Goal: Task Accomplishment & Management: Manage account settings

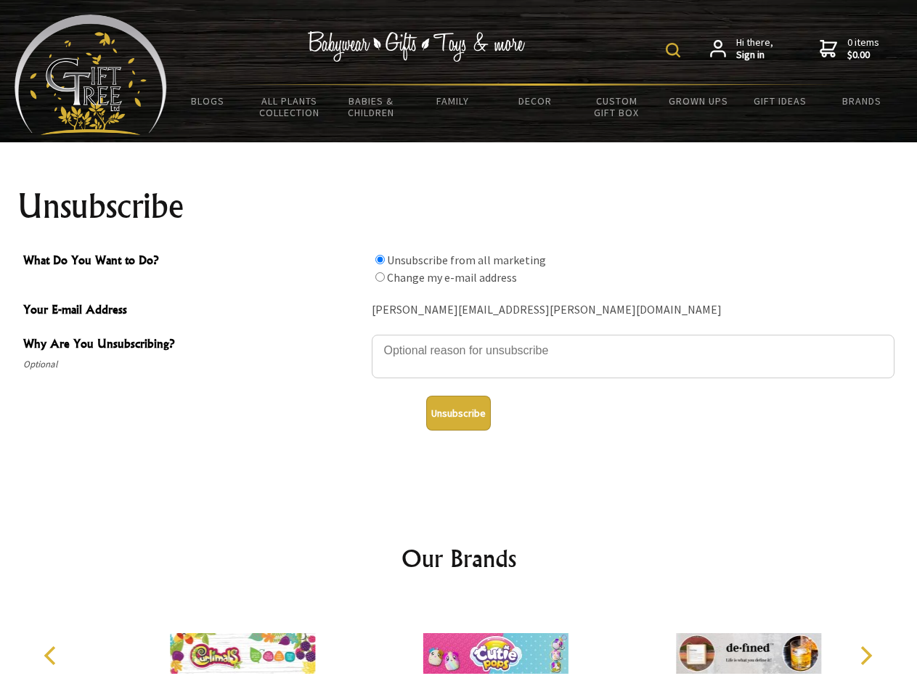
click at [675, 50] on img at bounding box center [673, 50] width 15 height 15
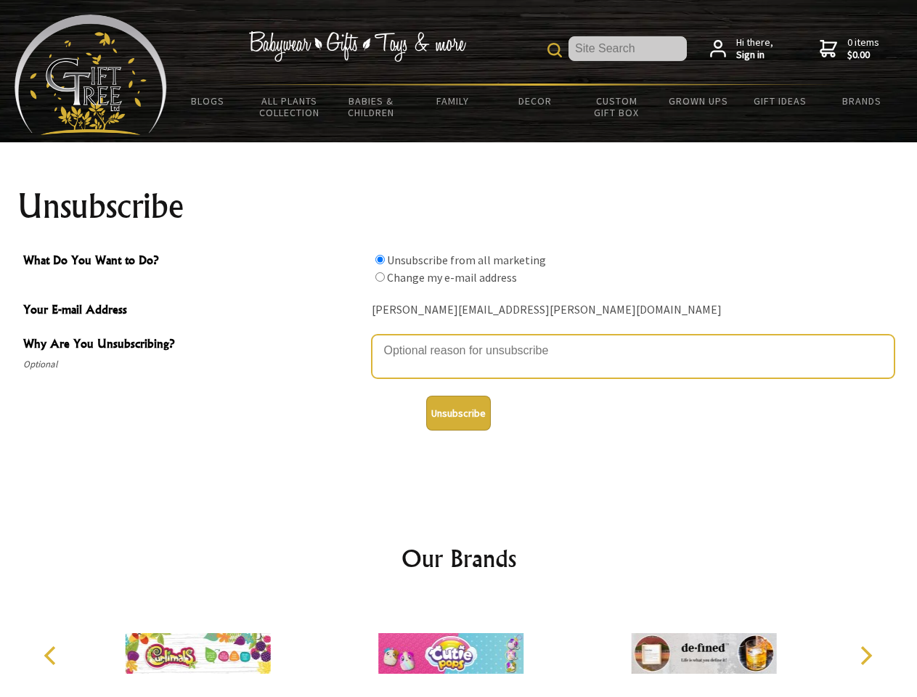
click at [459, 340] on textarea "Why Are You Unsubscribing?" at bounding box center [633, 357] width 523 height 44
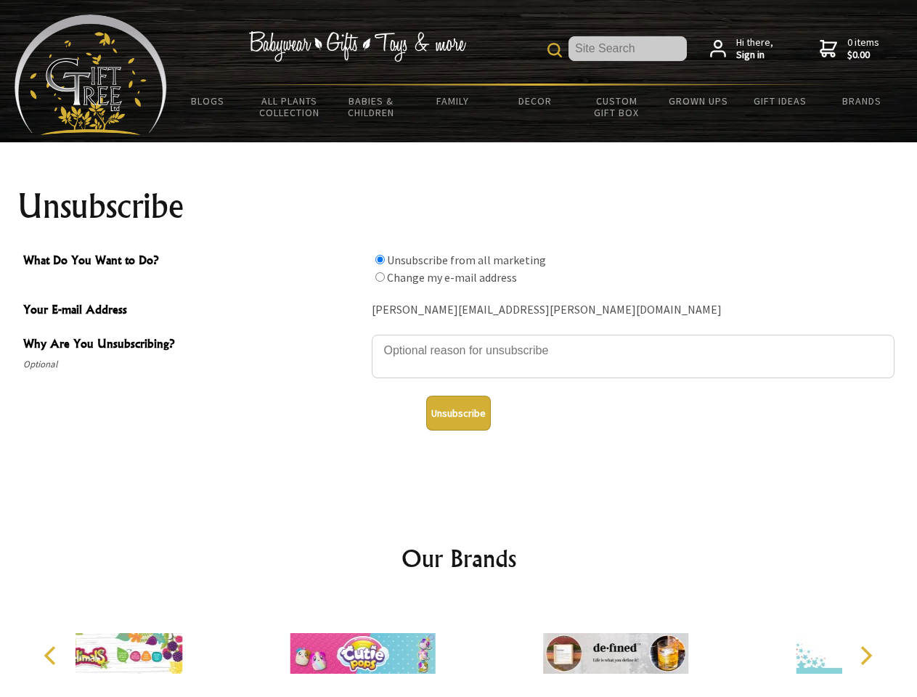
click at [380, 259] on input "What Do You Want to Do?" at bounding box center [379, 259] width 9 height 9
click at [380, 277] on input "What Do You Want to Do?" at bounding box center [379, 276] width 9 height 9
click at [458, 413] on button "Unsubscribe" at bounding box center [458, 413] width 65 height 35
click at [52, 656] on icon "Previous" at bounding box center [51, 655] width 19 height 19
click at [866, 656] on icon "Next" at bounding box center [864, 655] width 19 height 19
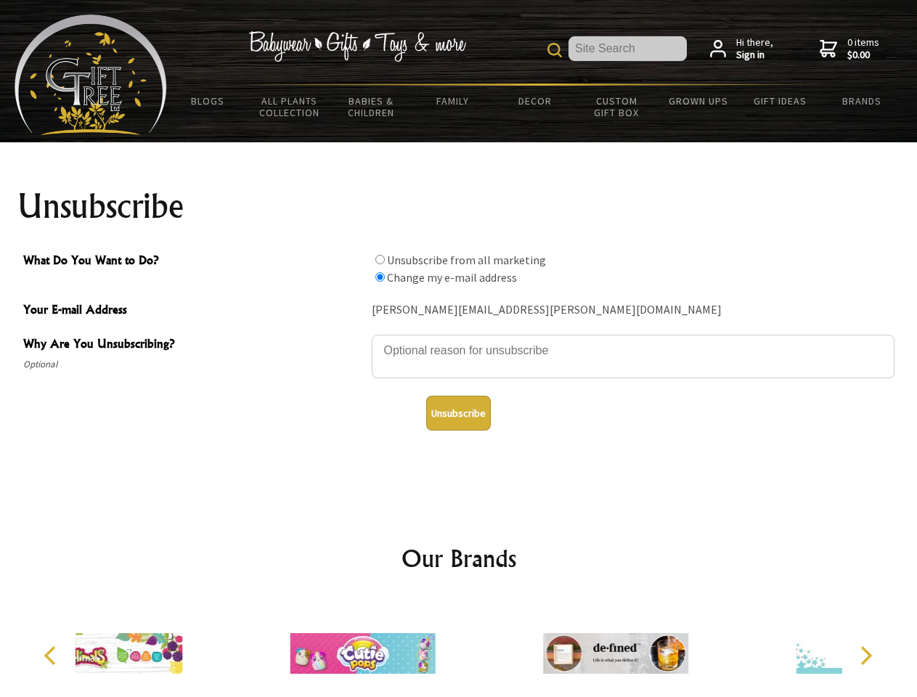
radio input "true"
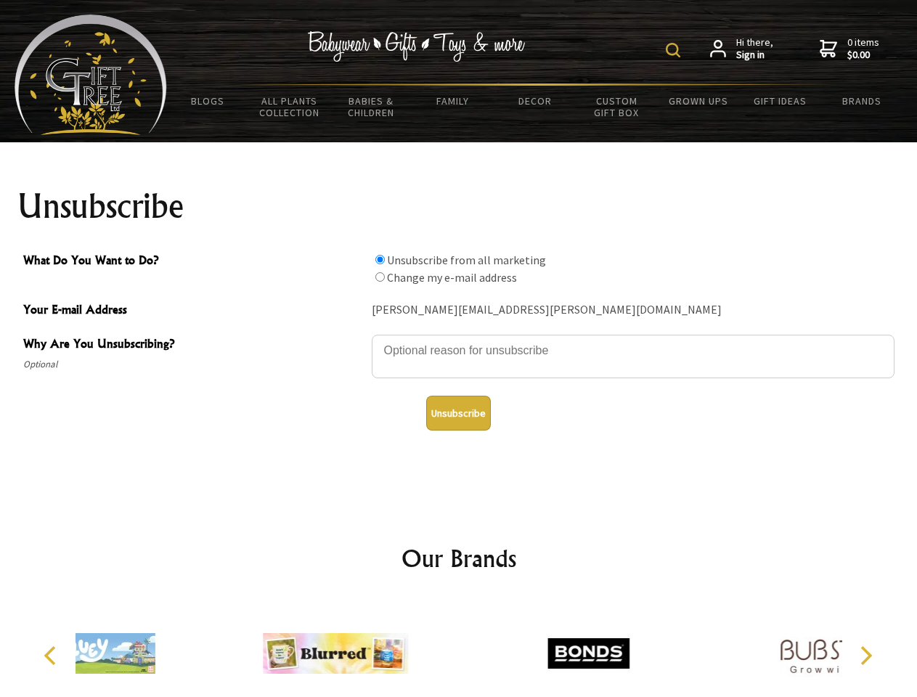
click at [675, 50] on img at bounding box center [673, 50] width 15 height 15
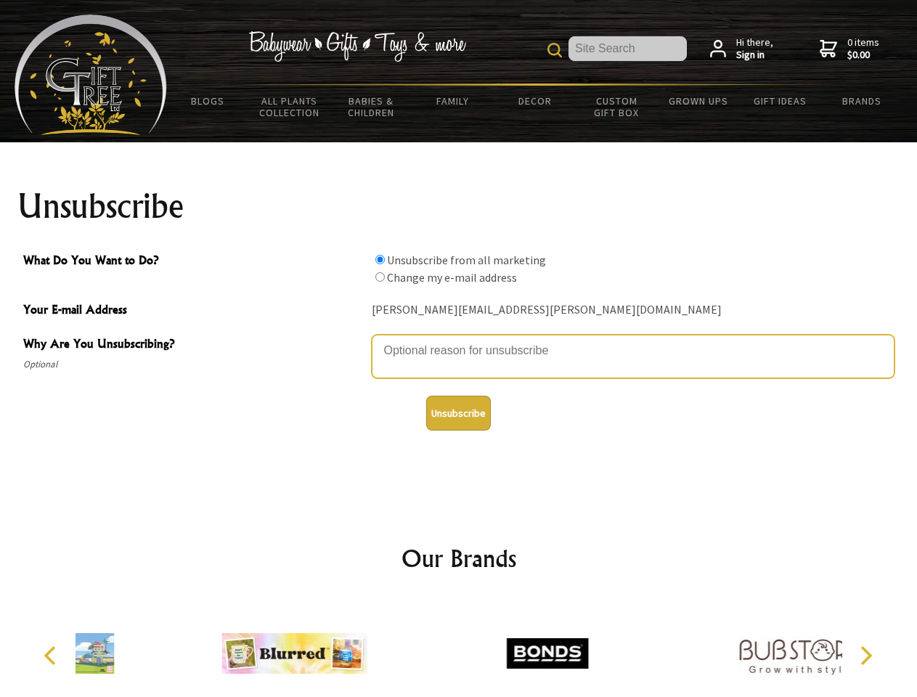
click at [459, 340] on textarea "Why Are You Unsubscribing?" at bounding box center [633, 357] width 523 height 44
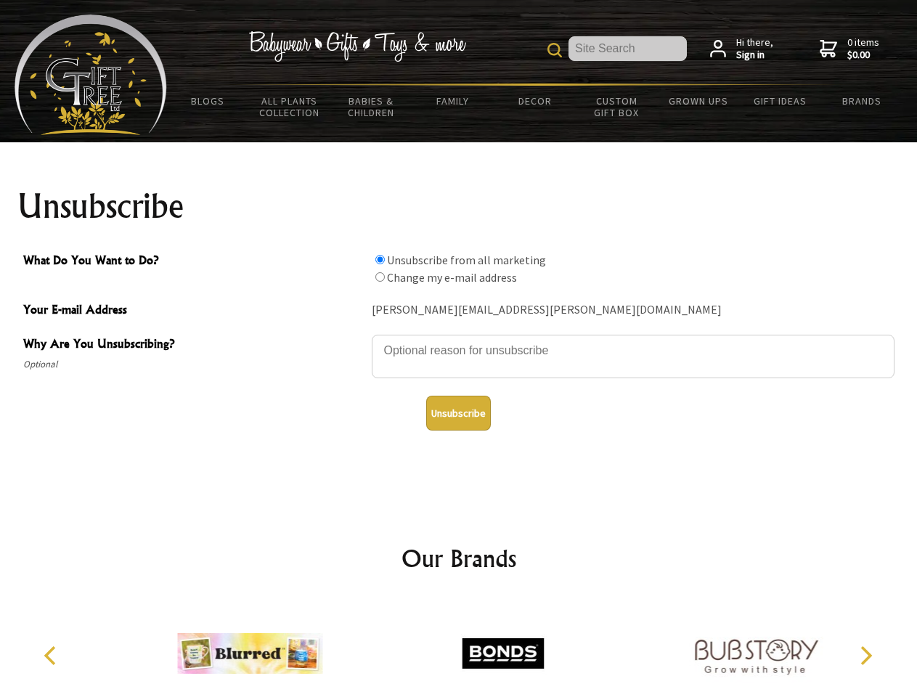
click at [380, 259] on input "What Do You Want to Do?" at bounding box center [379, 259] width 9 height 9
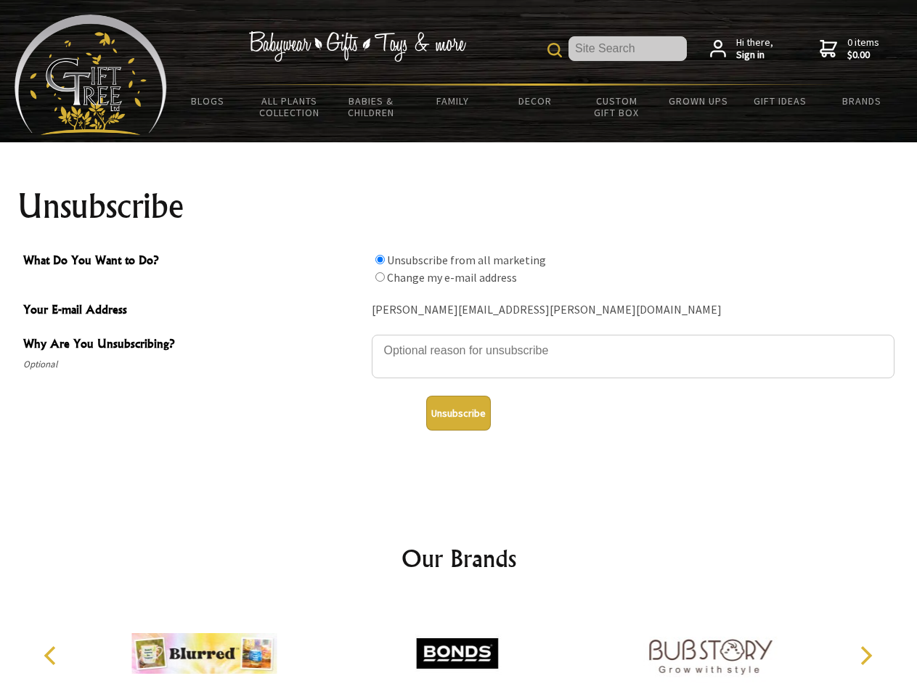
click at [380, 277] on input "What Do You Want to Do?" at bounding box center [379, 276] width 9 height 9
radio input "true"
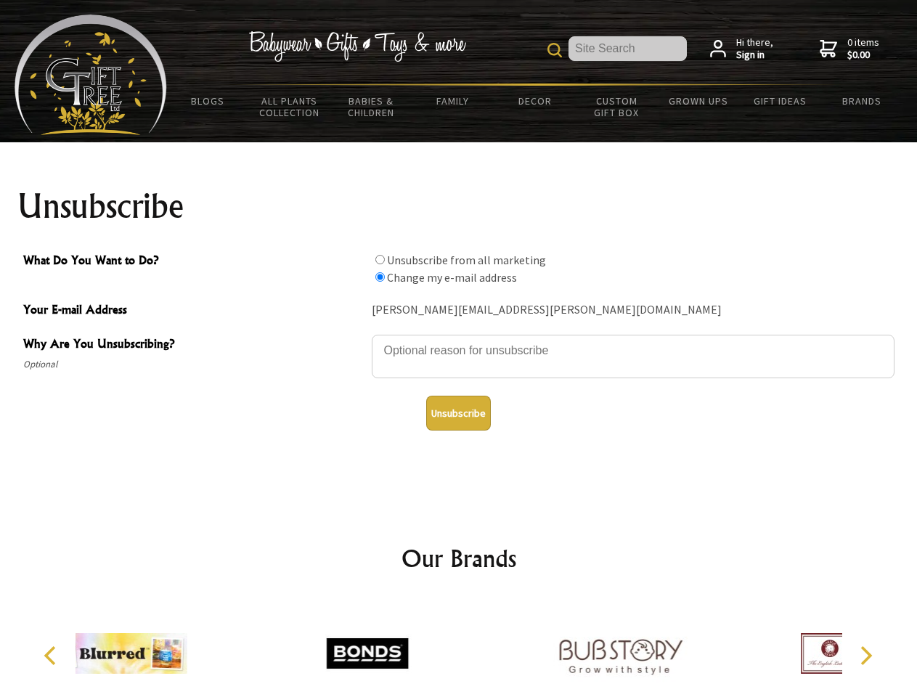
click at [458, 413] on button "Unsubscribe" at bounding box center [458, 413] width 65 height 35
